Goal: Information Seeking & Learning: Learn about a topic

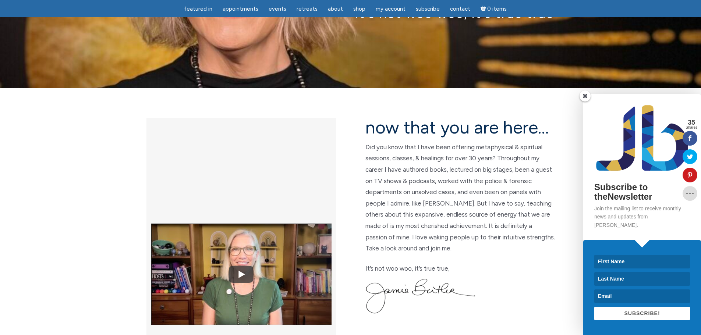
scroll to position [147, 0]
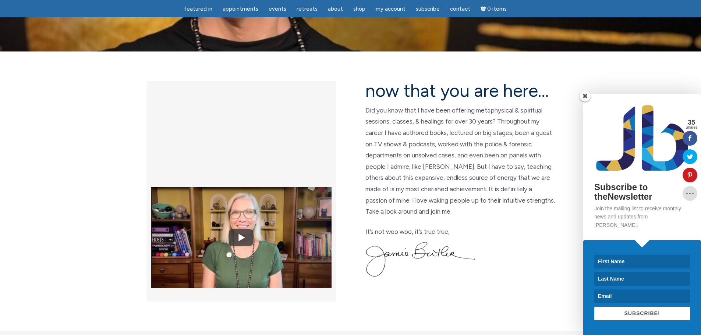
click at [586, 102] on span at bounding box center [585, 96] width 11 height 11
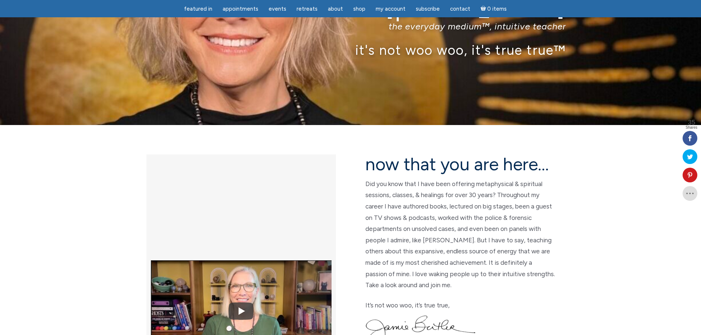
scroll to position [37, 0]
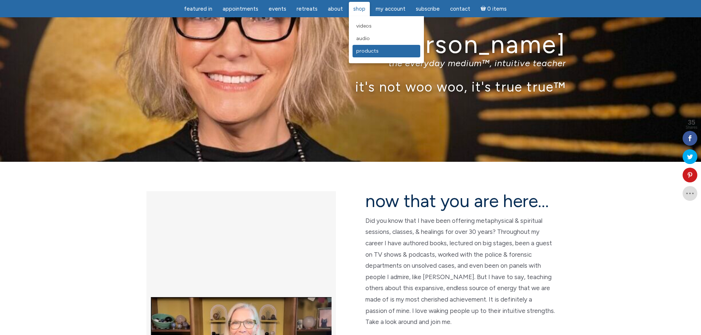
click at [358, 51] on span "Products" at bounding box center [367, 51] width 22 height 6
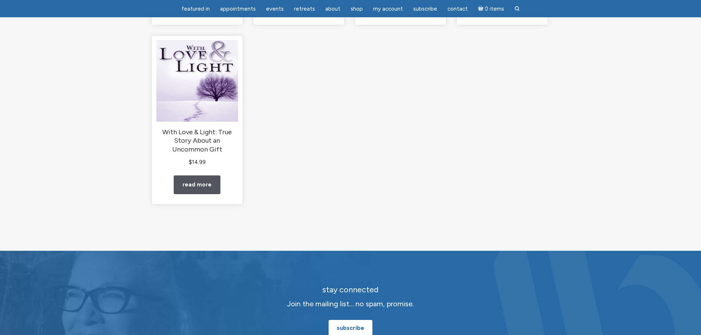
scroll to position [147, 0]
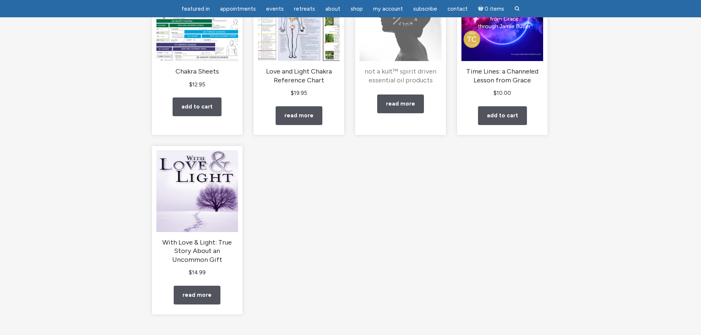
click at [404, 76] on h2 "not a kult™ spirit driven essential oil products" at bounding box center [401, 75] width 82 height 17
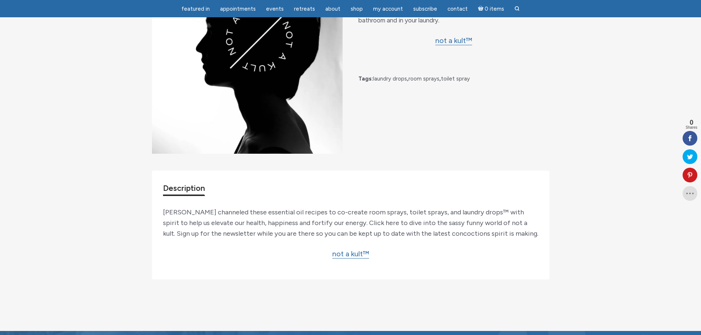
scroll to position [147, 0]
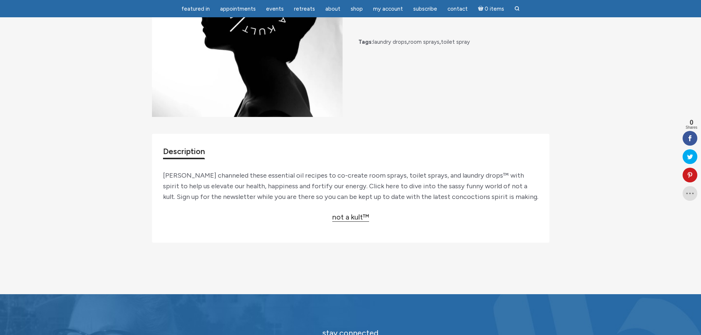
click at [349, 222] on link "not a kult™" at bounding box center [350, 217] width 37 height 9
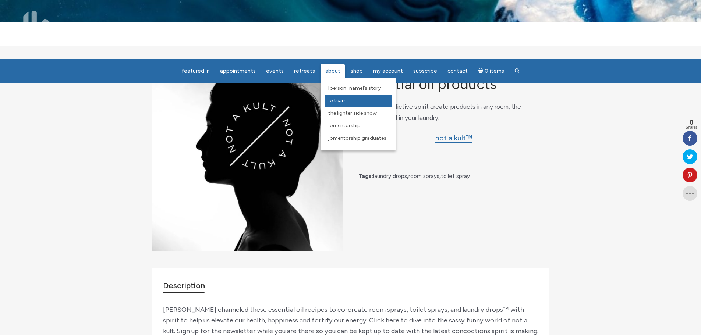
scroll to position [0, 0]
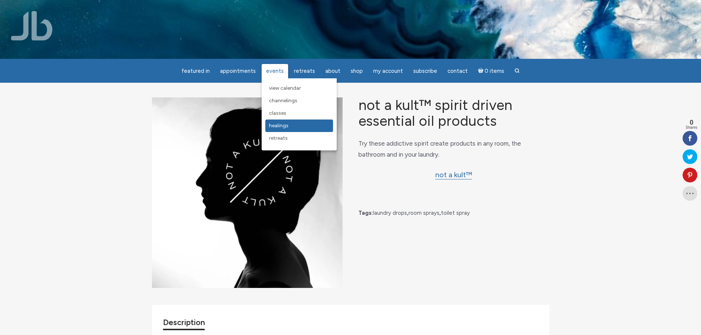
click at [277, 124] on span "Healings" at bounding box center [279, 126] width 20 height 6
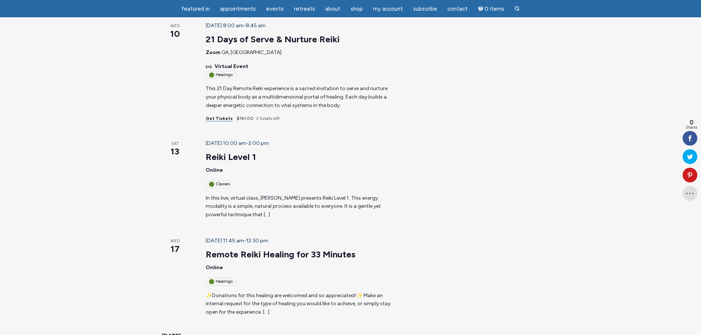
scroll to position [184, 0]
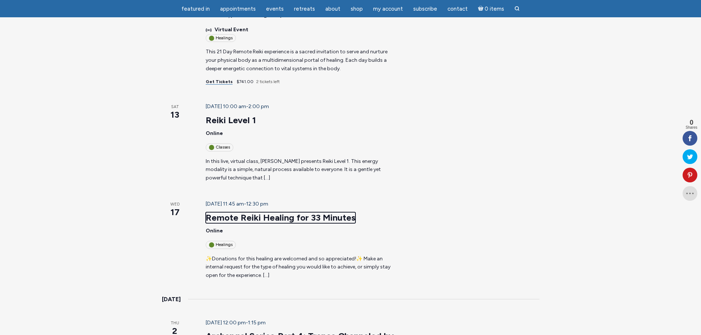
click at [222, 212] on link "Remote Reiki Healing for 33 Minutes" at bounding box center [281, 217] width 150 height 11
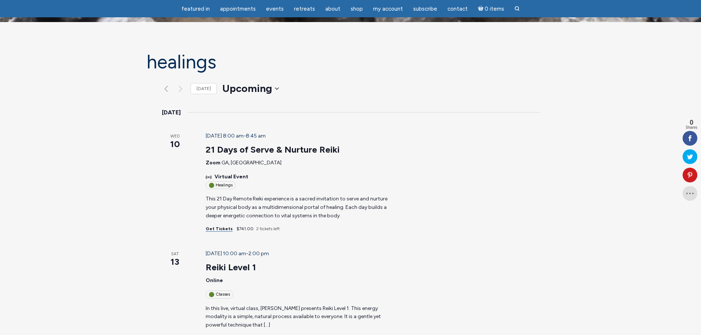
scroll to position [0, 0]
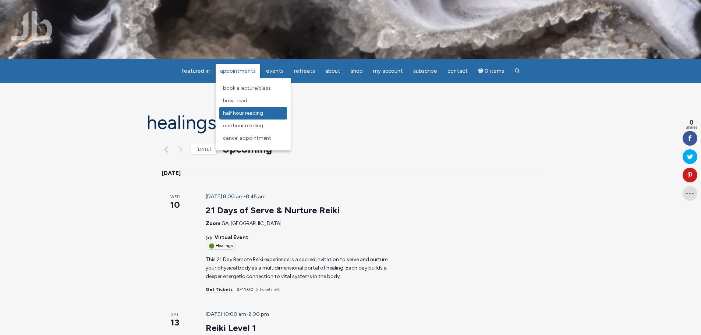
click at [245, 113] on span "Half Hour Reading" at bounding box center [243, 113] width 40 height 6
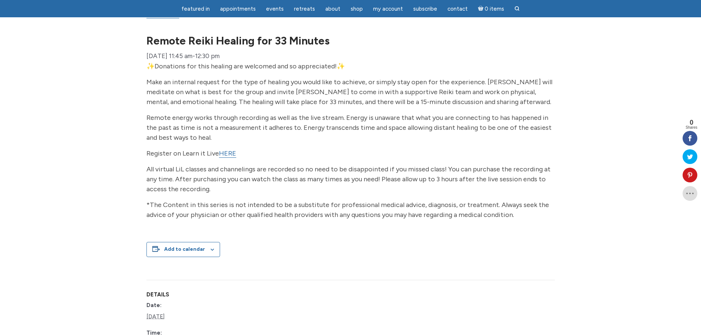
scroll to position [37, 0]
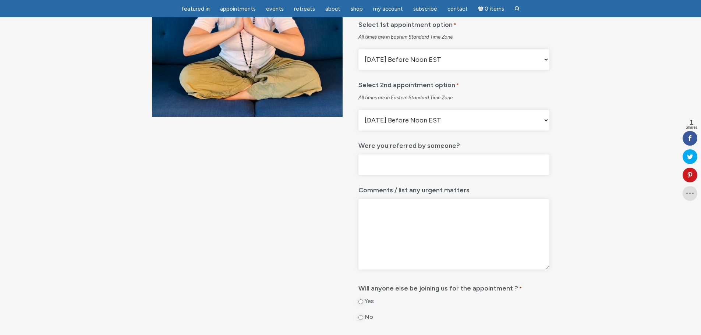
scroll to position [37, 0]
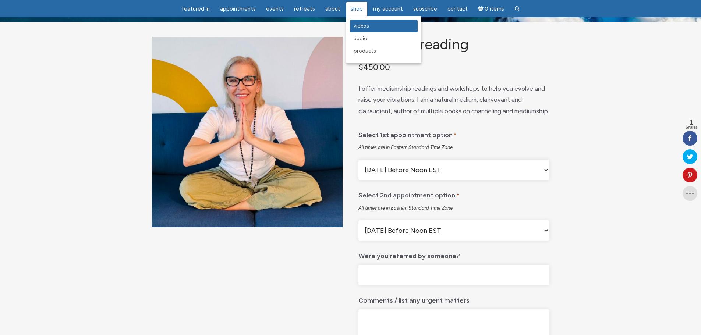
click at [362, 26] on span "Videos" at bounding box center [361, 26] width 15 height 6
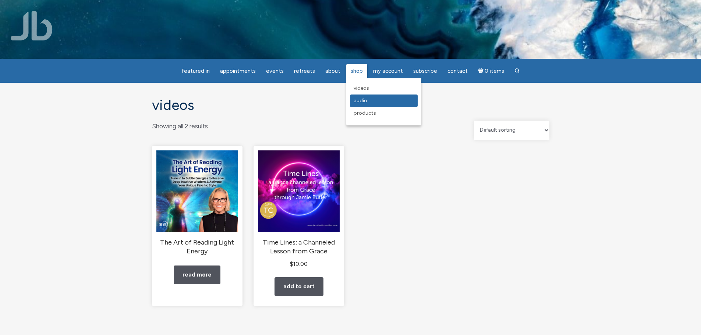
click at [358, 102] on span "Audio" at bounding box center [361, 101] width 14 height 6
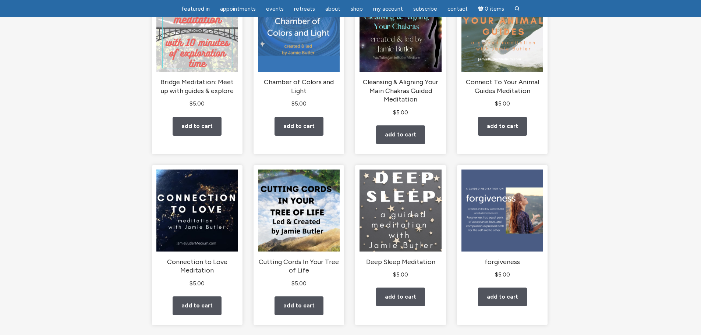
scroll to position [589, 0]
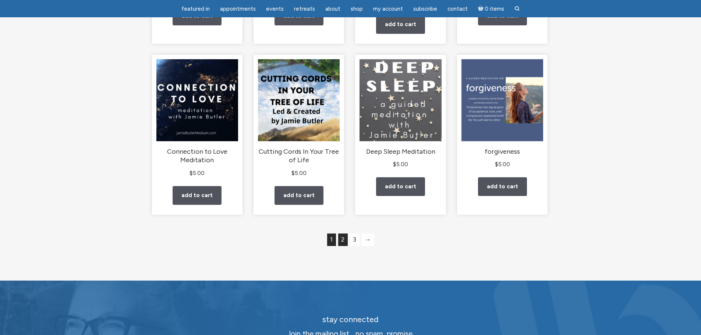
click at [339, 246] on link "2" at bounding box center [343, 240] width 10 height 13
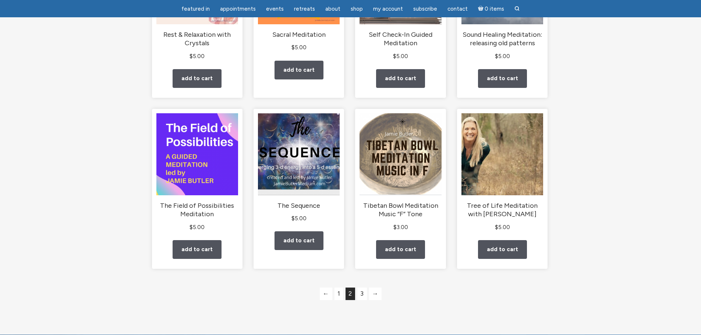
scroll to position [662, 0]
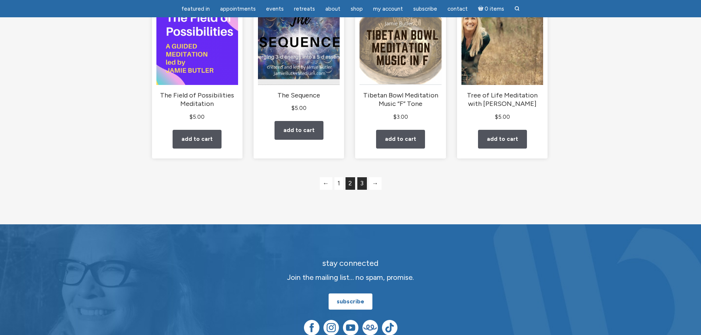
click at [362, 190] on link "3" at bounding box center [362, 183] width 10 height 13
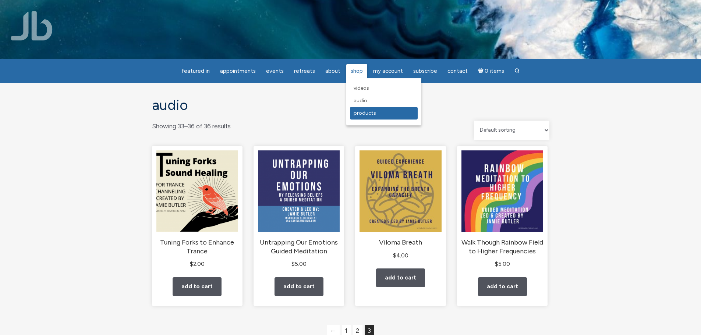
click at [364, 112] on span "Products" at bounding box center [365, 113] width 22 height 6
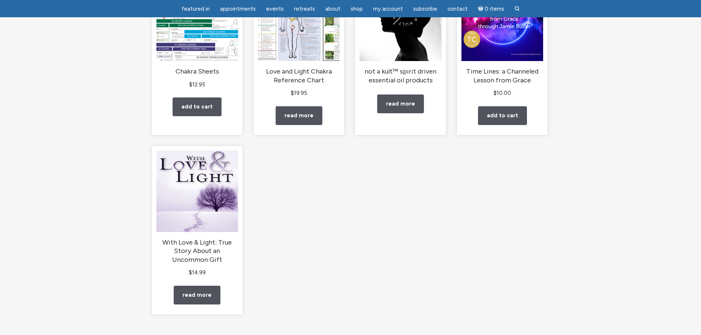
scroll to position [184, 0]
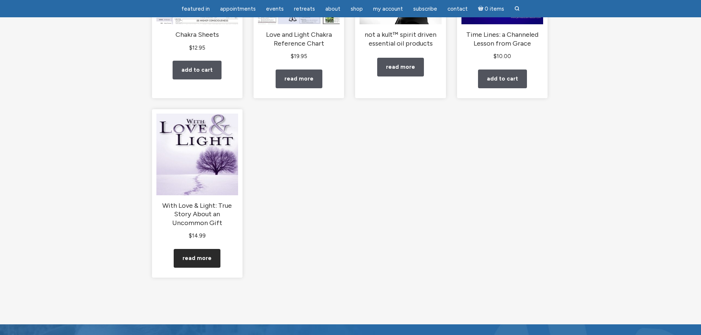
click at [199, 268] on link "Read more" at bounding box center [197, 258] width 47 height 19
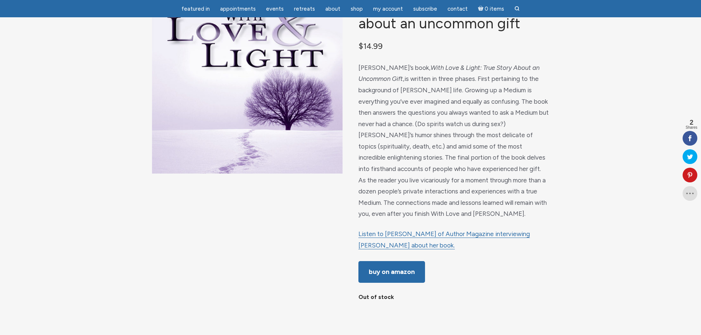
scroll to position [110, 0]
